Goal: Information Seeking & Learning: Learn about a topic

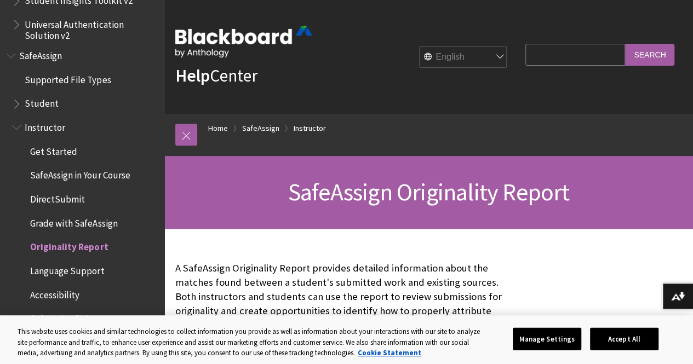
click at [67, 223] on span "Grade with SafeAssign" at bounding box center [73, 221] width 87 height 15
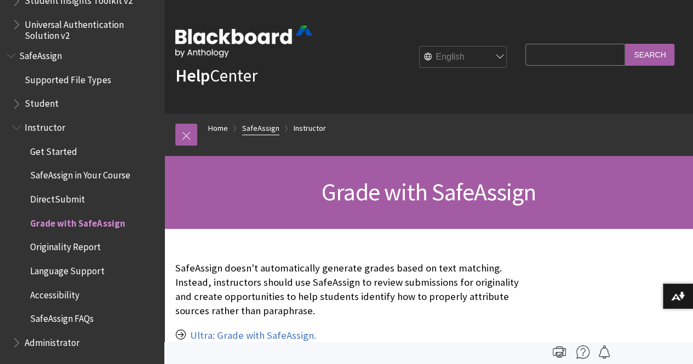
click at [254, 124] on link "SafeAssign" at bounding box center [260, 129] width 37 height 14
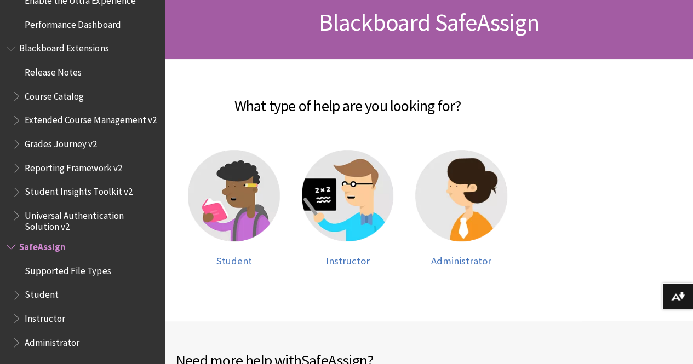
scroll to position [173, 0]
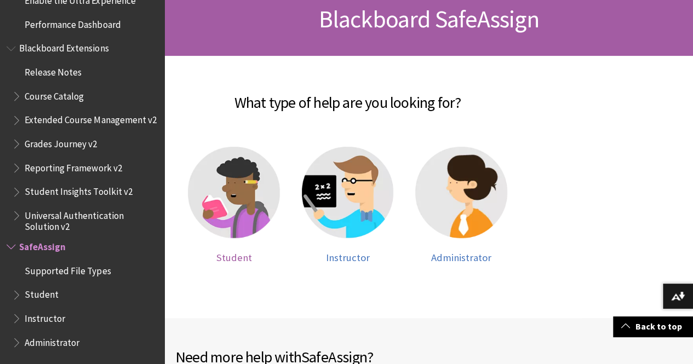
click at [262, 180] on img at bounding box center [234, 193] width 92 height 92
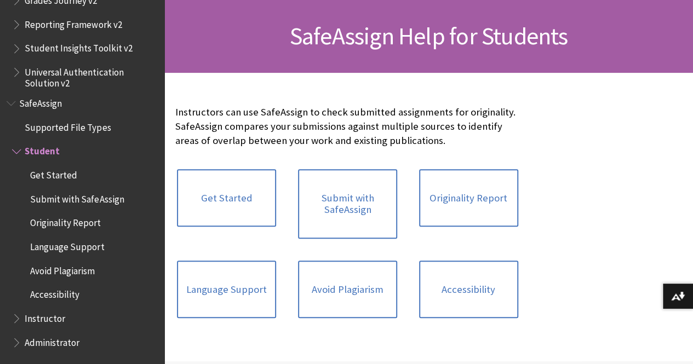
scroll to position [157, 0]
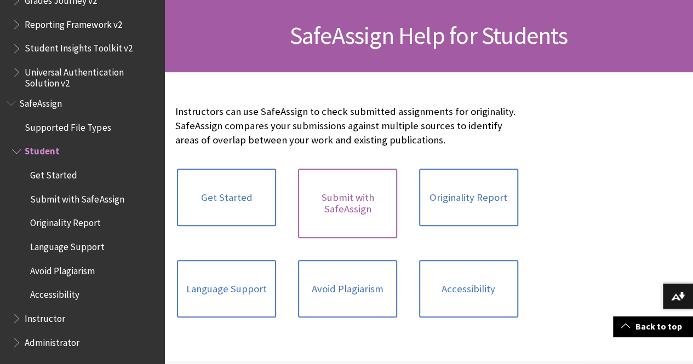
click at [310, 198] on link "Submit with SafeAssign" at bounding box center [347, 204] width 99 height 70
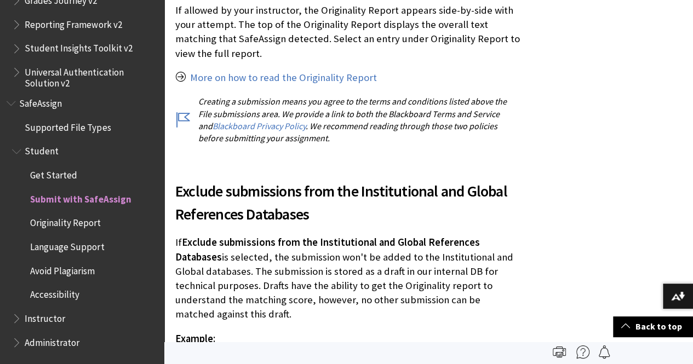
scroll to position [2347, 0]
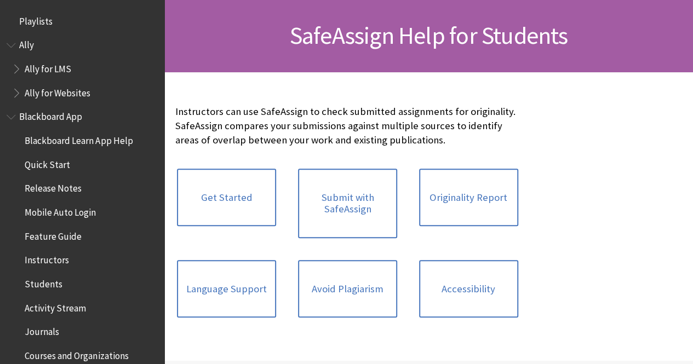
scroll to position [1302, 0]
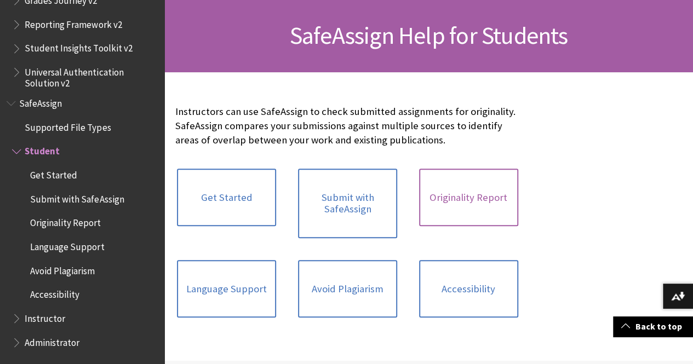
click at [419, 190] on link "Originality Report" at bounding box center [468, 198] width 99 height 58
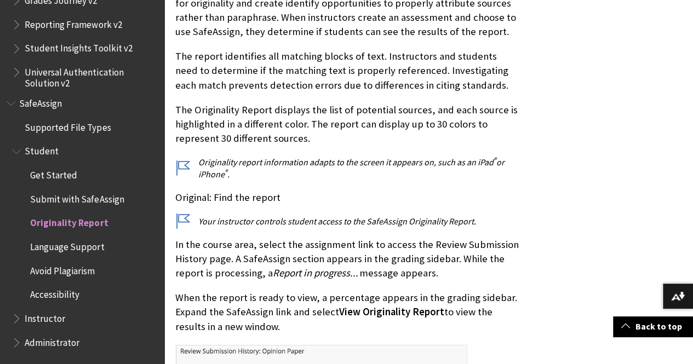
scroll to position [323, 0]
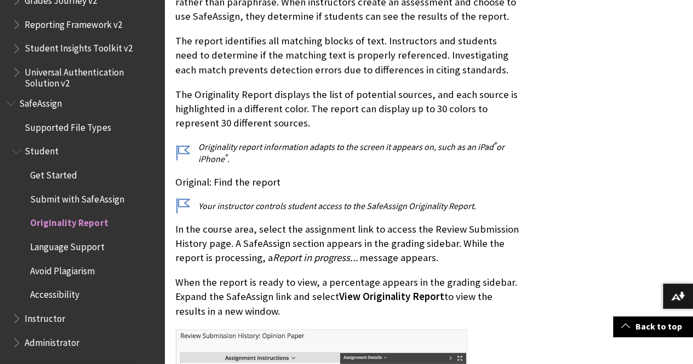
click at [188, 153] on p "Originality report information adapts to the screen it appears on, such as an i…" at bounding box center [347, 153] width 345 height 25
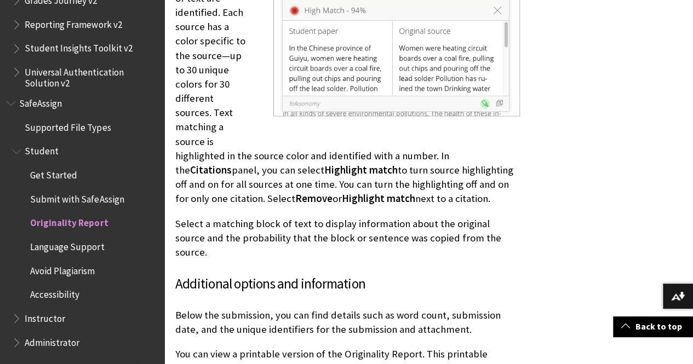
scroll to position [2903, 0]
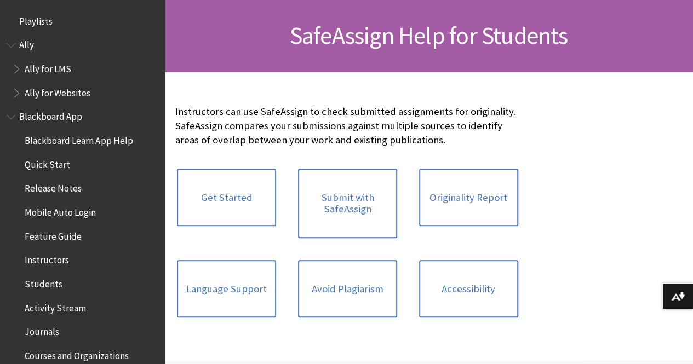
scroll to position [1302, 0]
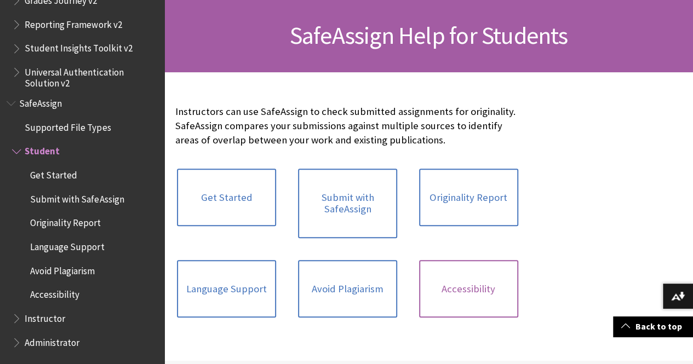
click at [419, 294] on link "Accessibility" at bounding box center [468, 289] width 99 height 58
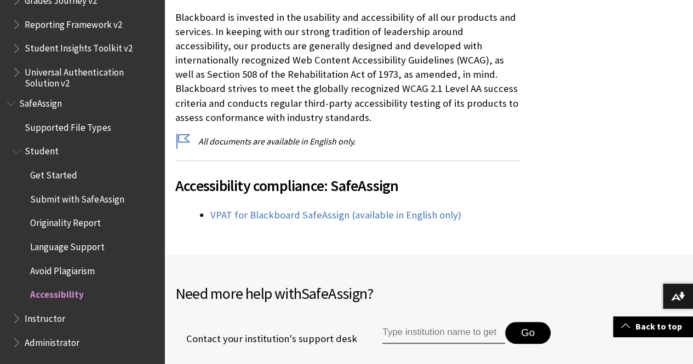
scroll to position [261, 0]
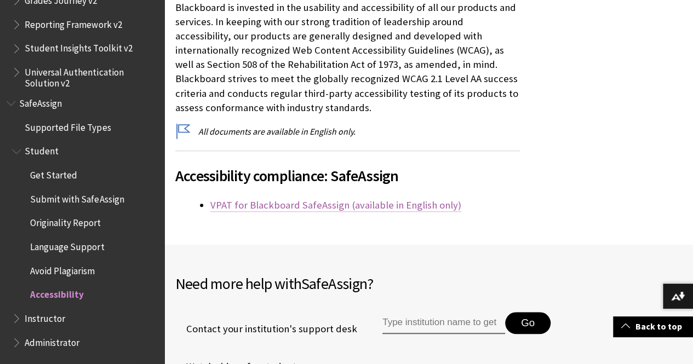
click at [341, 204] on link "VPAT for Blackboard SafeAssign (available in English only)" at bounding box center [335, 205] width 251 height 13
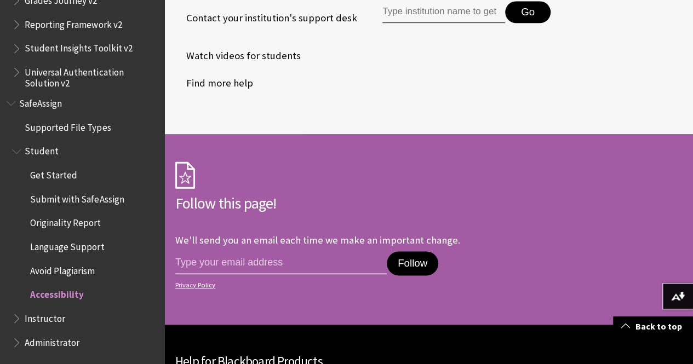
scroll to position [571, 0]
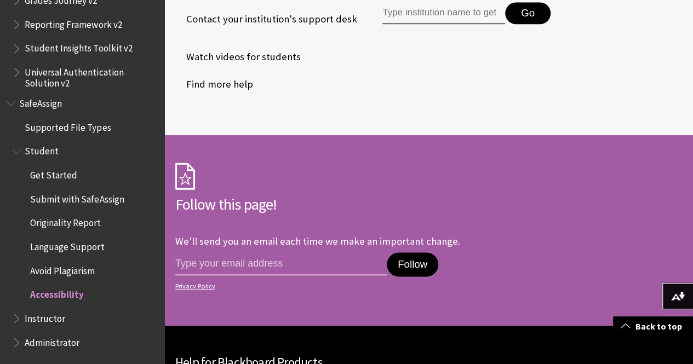
click at [77, 271] on span "Avoid Plagiarism" at bounding box center [62, 269] width 65 height 15
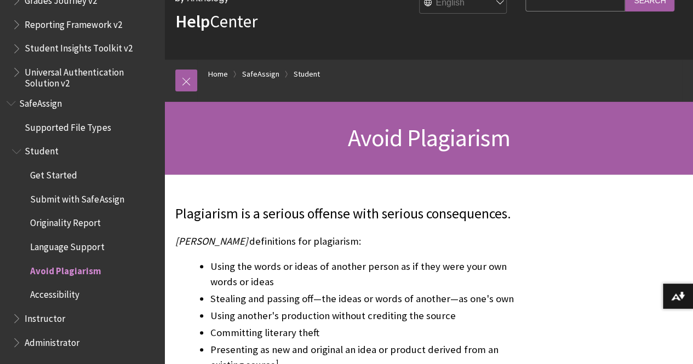
scroll to position [62, 0]
